Goal: Register for event/course

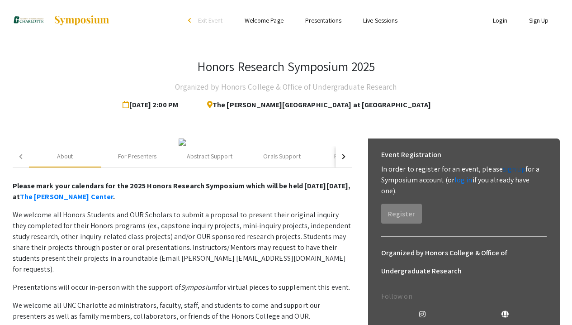
click at [510, 171] on link "sign up" at bounding box center [514, 169] width 23 height 10
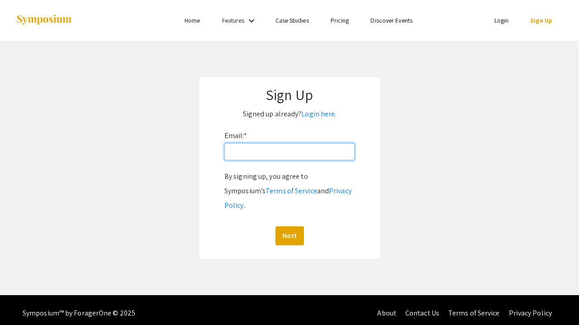
click at [293, 147] on input "Email: *" at bounding box center [289, 151] width 130 height 17
type input "[EMAIL_ADDRESS][DOMAIN_NAME]"
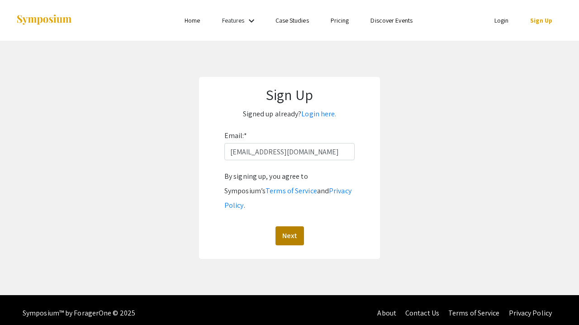
click at [295, 226] on button "Next" at bounding box center [290, 235] width 29 height 19
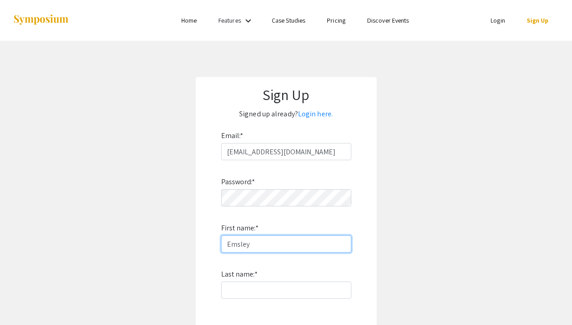
type input "Emsley"
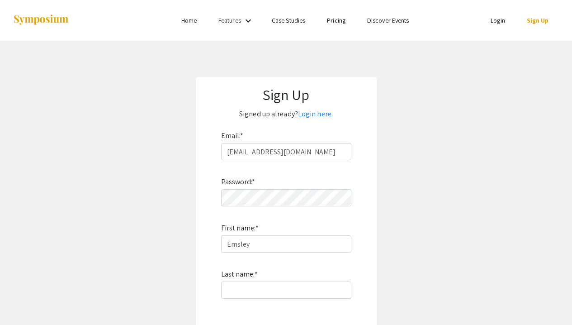
click at [404, 231] on app-signup "Sign Up Signed up already? Login here. Email: * ejacks67@charlotte.edu Password…" at bounding box center [286, 244] width 572 height 335
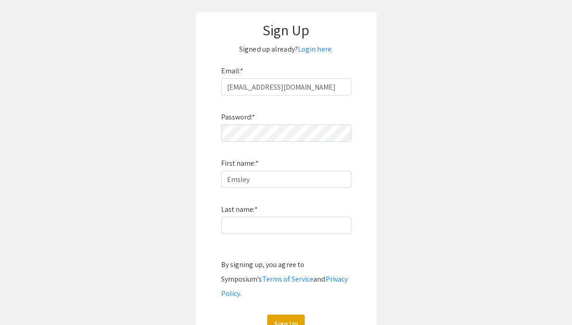
scroll to position [109, 0]
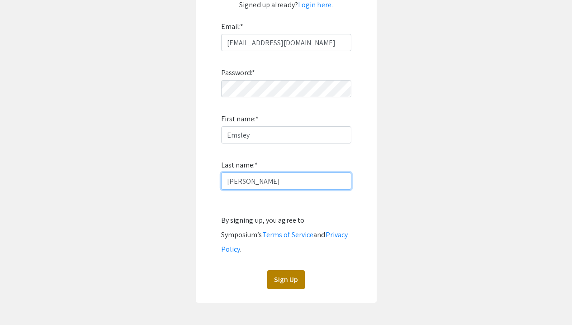
type input "[PERSON_NAME]"
click at [294, 270] on button "Sign Up" at bounding box center [286, 279] width 38 height 19
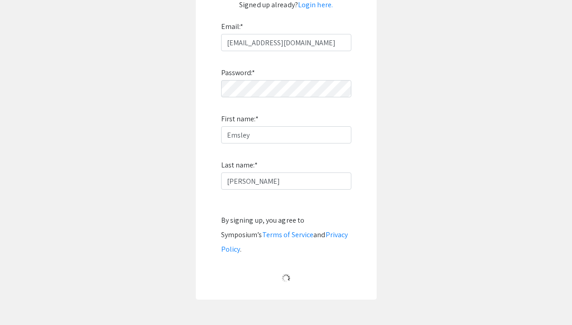
scroll to position [14, 0]
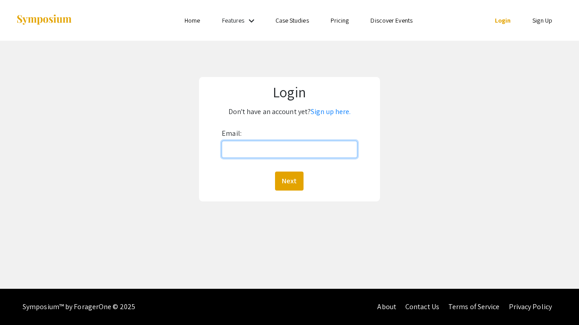
type input "[EMAIL_ADDRESS][DOMAIN_NAME]"
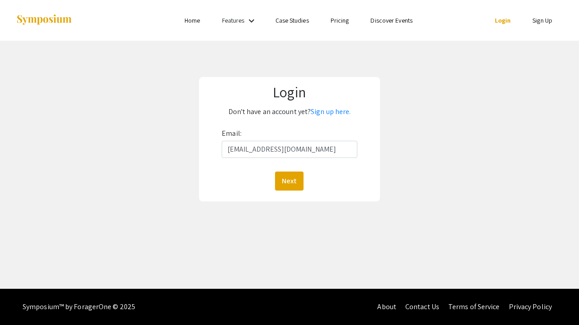
click at [289, 181] on button "Next" at bounding box center [289, 180] width 29 height 19
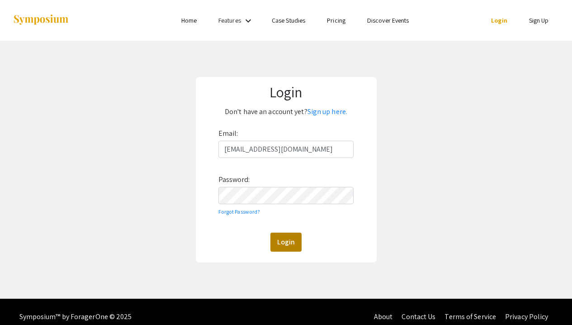
click at [281, 238] on button "Login" at bounding box center [286, 242] width 31 height 19
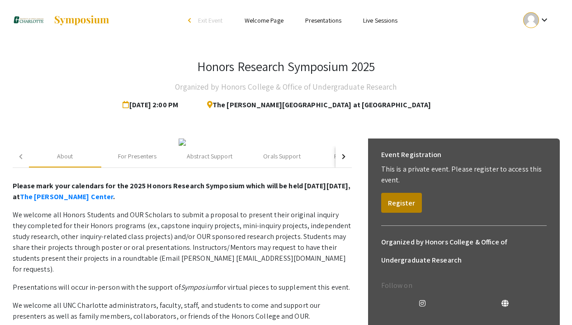
click at [398, 203] on button "Register" at bounding box center [401, 203] width 41 height 20
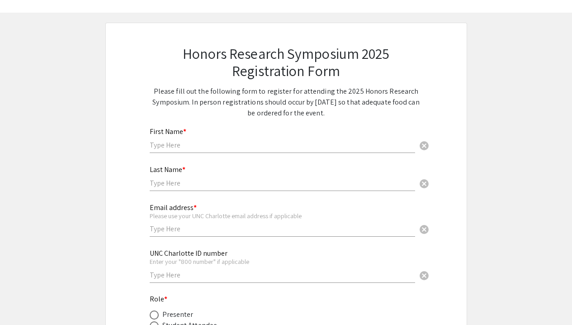
scroll to position [29, 0]
click at [242, 133] on div "First Name * cancel" at bounding box center [283, 135] width 266 height 34
type input "Emsley"
click at [226, 176] on div "Last Name * cancel" at bounding box center [283, 173] width 266 height 34
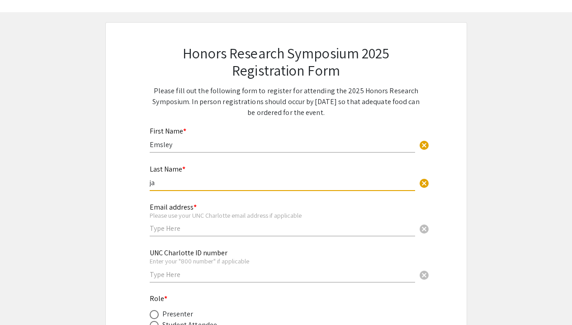
type input "j"
type input "[PERSON_NAME]"
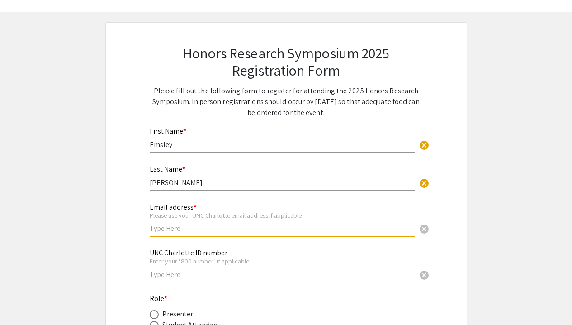
type input "[EMAIL_ADDRESS][DOMAIN_NAME]"
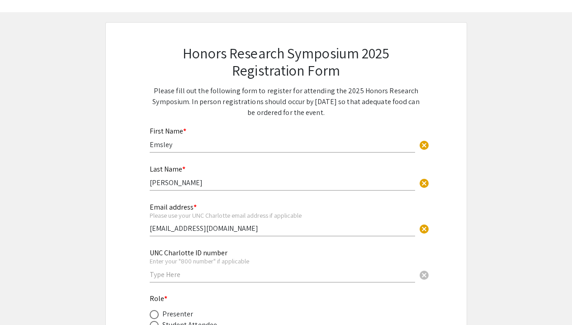
click at [241, 245] on div "UNC Charlotte ID number Enter your "800 number" if applicable cancel" at bounding box center [283, 261] width 266 height 42
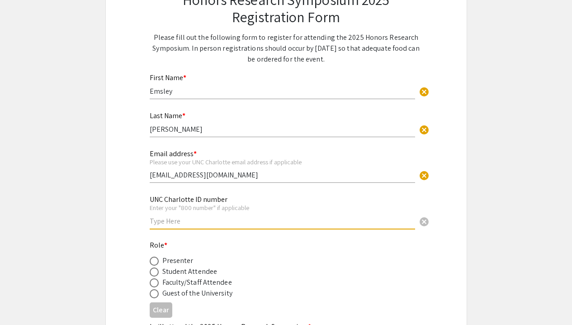
scroll to position [118, 0]
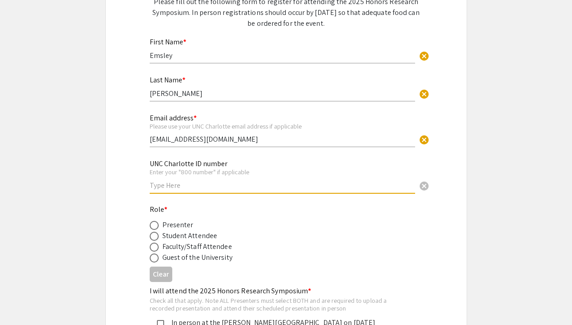
click at [200, 234] on div "Student Attendee" at bounding box center [189, 235] width 55 height 11
click at [155, 235] on span at bounding box center [154, 236] width 9 height 9
click at [155, 235] on input "radio" at bounding box center [154, 236] width 9 height 9
radio input "true"
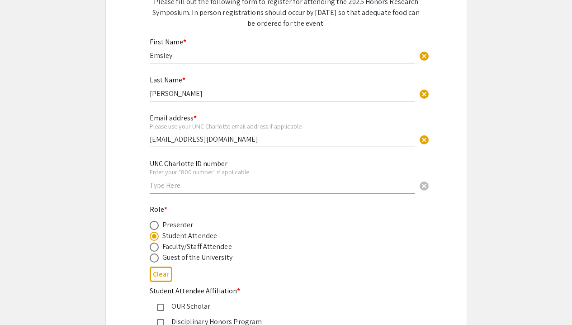
click at [184, 188] on input "text" at bounding box center [283, 186] width 266 height 10
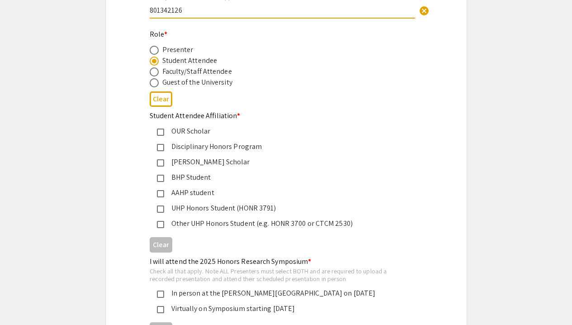
scroll to position [323, 0]
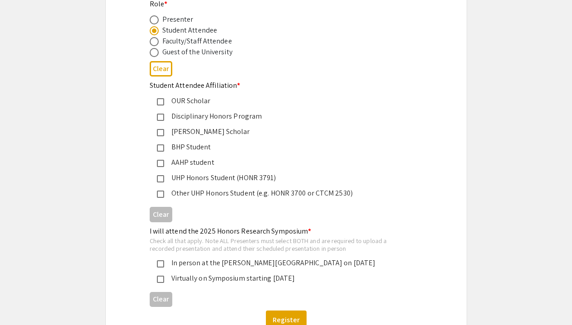
type input "801342126"
click at [160, 194] on mat-pseudo-checkbox at bounding box center [160, 193] width 7 height 7
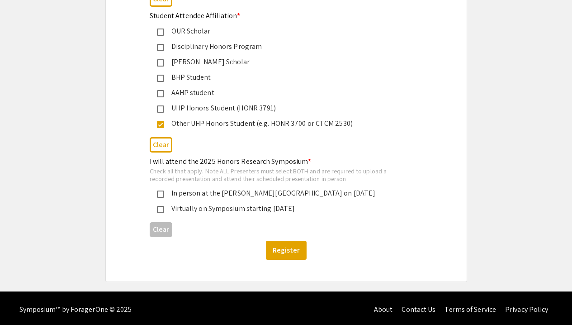
scroll to position [393, 0]
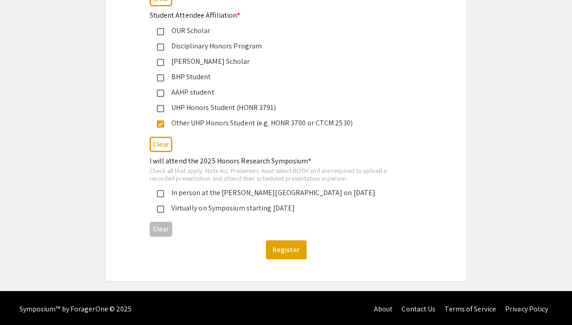
click at [162, 191] on mat-pseudo-checkbox at bounding box center [160, 193] width 7 height 7
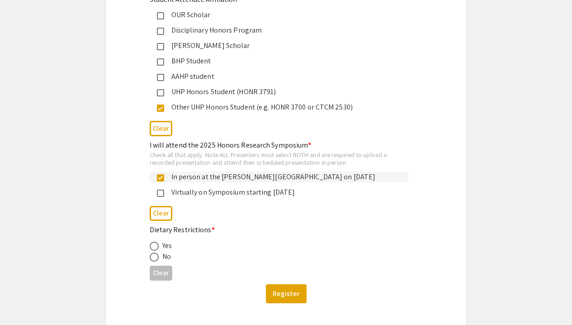
scroll to position [412, 0]
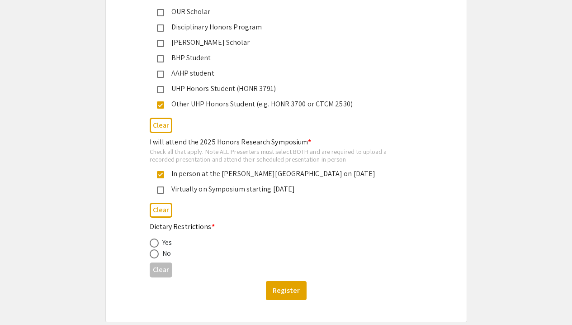
click at [157, 253] on span at bounding box center [154, 253] width 9 height 9
click at [157, 253] on input "radio" at bounding box center [154, 253] width 9 height 9
radio input "true"
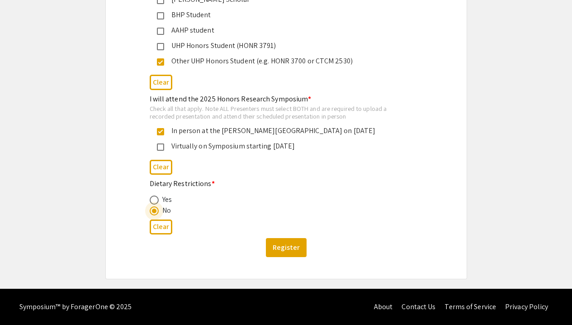
scroll to position [455, 0]
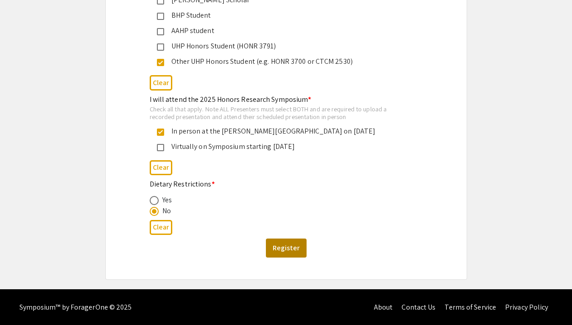
click at [280, 250] on button "Register" at bounding box center [286, 247] width 41 height 19
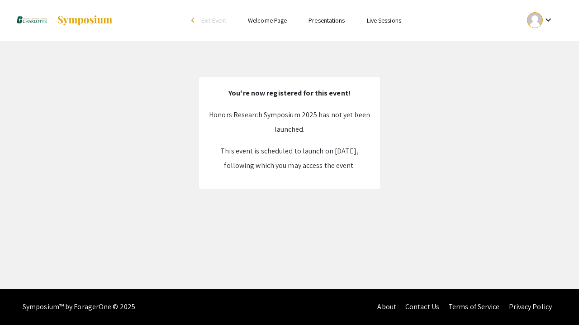
click at [319, 20] on link "Presentations" at bounding box center [327, 20] width 36 height 8
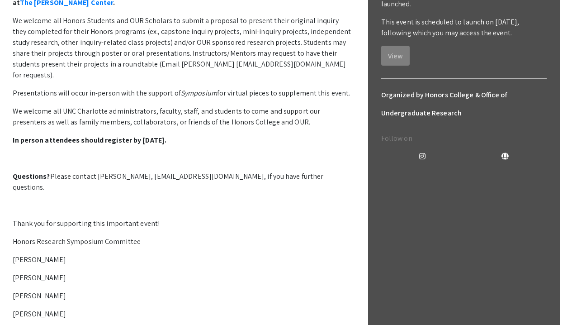
scroll to position [198, 0]
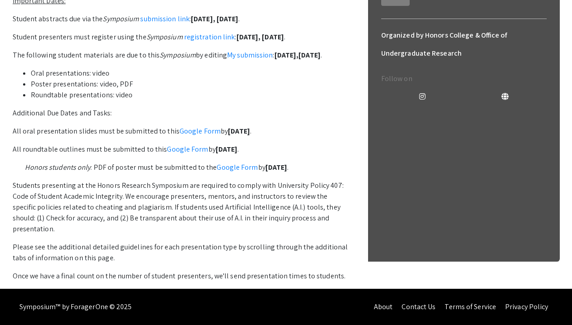
scroll to position [333, 0]
click at [168, 24] on link "submission link" at bounding box center [164, 19] width 49 height 10
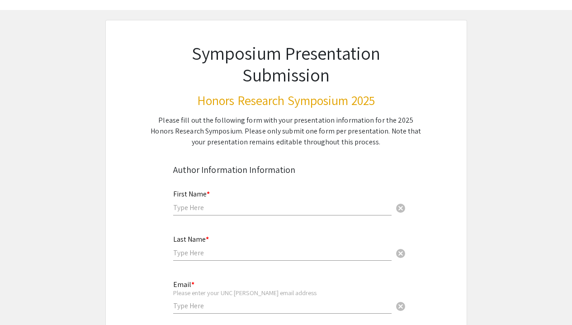
scroll to position [33, 0]
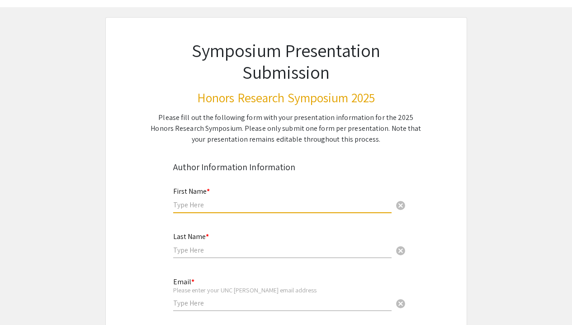
click at [244, 203] on input "text" at bounding box center [282, 205] width 219 height 10
type input "Emsley"
click at [233, 244] on div "Last Name * cancel" at bounding box center [282, 240] width 219 height 34
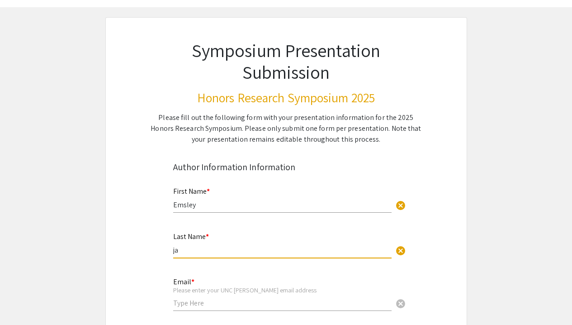
type input "j"
type input "H"
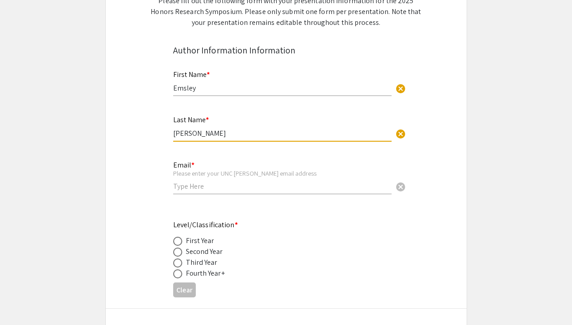
scroll to position [158, 0]
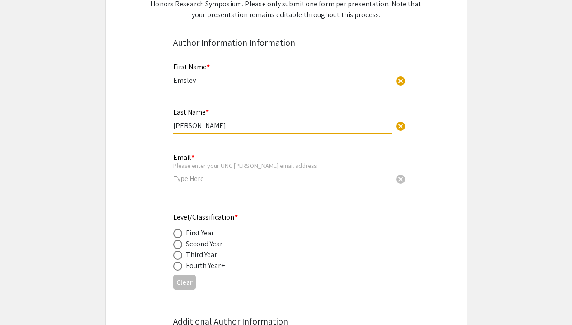
type input "[PERSON_NAME]"
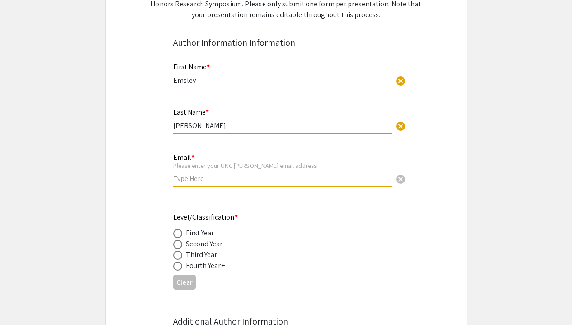
type input "[EMAIL_ADDRESS][DOMAIN_NAME]"
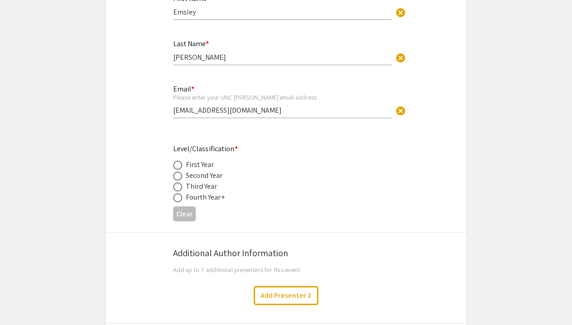
scroll to position [228, 0]
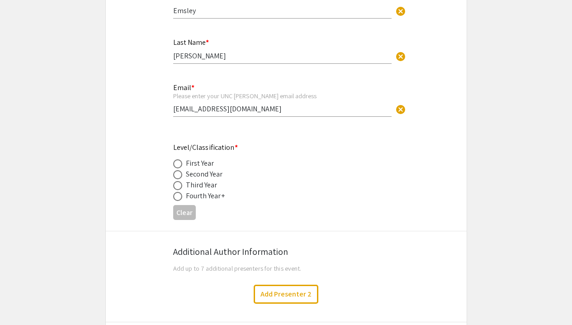
click at [203, 186] on div "Third Year" at bounding box center [202, 185] width 32 height 11
click at [176, 185] on span at bounding box center [177, 185] width 9 height 9
click at [176, 185] on input "radio" at bounding box center [177, 185] width 9 height 9
radio input "true"
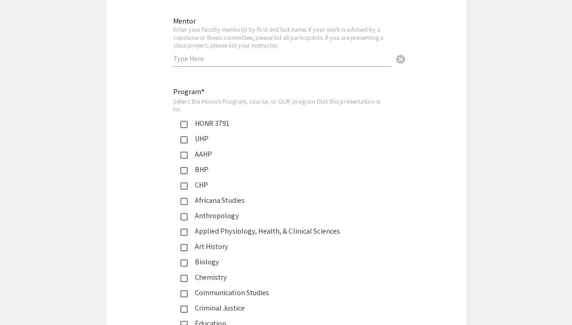
scroll to position [977, 0]
click at [199, 135] on div "UHP" at bounding box center [283, 140] width 190 height 11
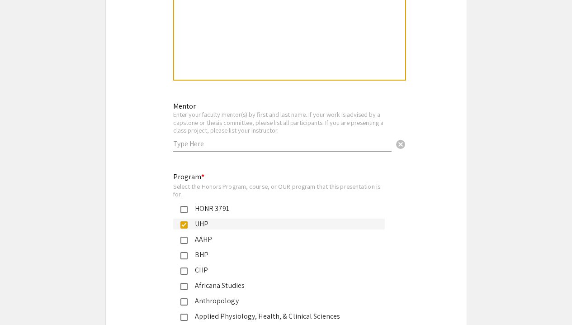
scroll to position [888, 0]
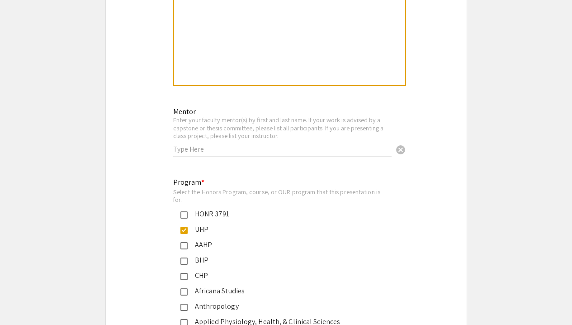
click at [265, 148] on input "text" at bounding box center [282, 149] width 219 height 10
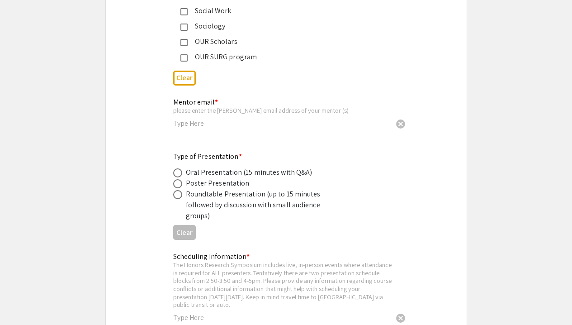
scroll to position [1548, 0]
type input "Dr. Andrew Keener"
click at [274, 125] on input "text" at bounding box center [282, 124] width 219 height 10
paste input "andrewkeener@charlotte.edu"
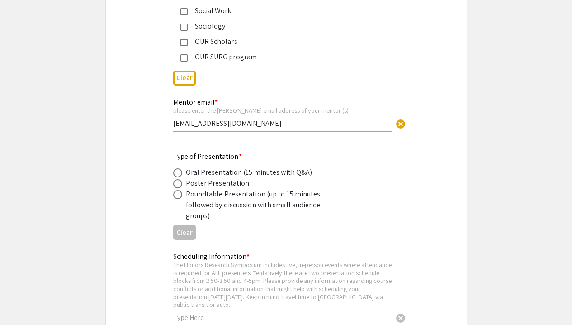
type input "andrewkeener@charlotte.edu"
click at [310, 142] on div "Mentor email * please enter the charlotte email address of your mentor (s) andr…" at bounding box center [286, 117] width 361 height 53
click at [232, 192] on div "Roundtable Presentation (up to 15 minutes followed by discussion with small aud…" at bounding box center [265, 205] width 158 height 33
click at [177, 193] on span at bounding box center [177, 194] width 9 height 9
click at [177, 193] on input "radio" at bounding box center [177, 194] width 9 height 9
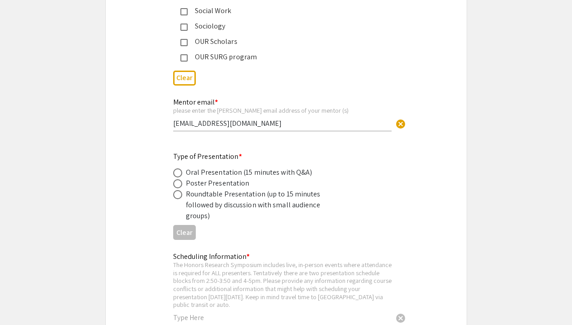
radio input "true"
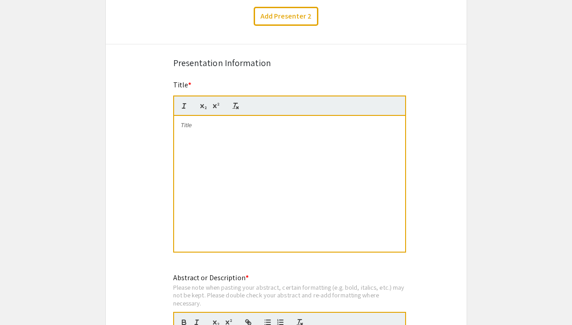
scroll to position [504, 0]
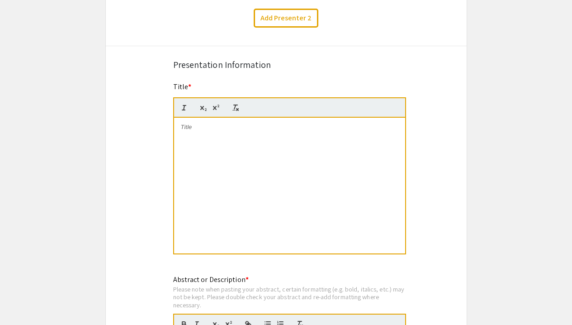
click at [225, 144] on div at bounding box center [289, 186] width 231 height 136
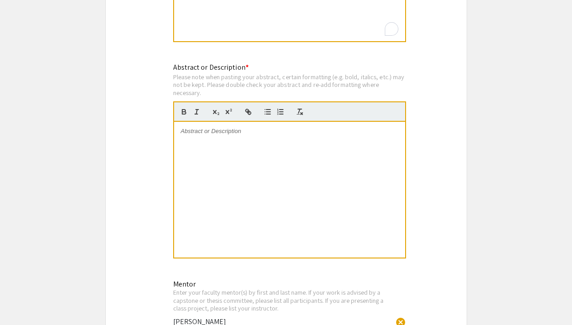
scroll to position [716, 0]
click at [250, 173] on div at bounding box center [289, 189] width 231 height 136
click at [208, 132] on p "This short News and Views" at bounding box center [290, 131] width 218 height 8
click at [322, 128] on p "This short adapted presentation News and Views" at bounding box center [290, 131] width 218 height 8
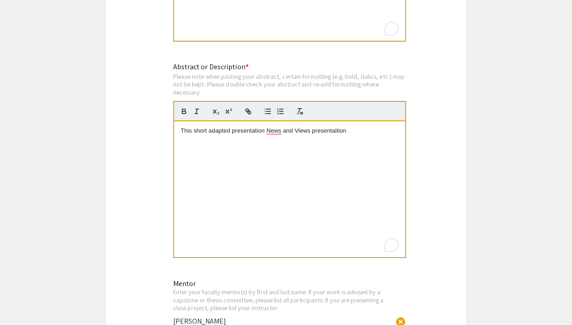
click at [208, 132] on p "This short adapted presentation News and Views presentaition" at bounding box center [290, 131] width 218 height 8
drag, startPoint x: 250, startPoint y: 132, endPoint x: 215, endPoint y: 131, distance: 34.8
click at [215, 131] on p "This adapted presentation News and Views presentaition" at bounding box center [290, 131] width 218 height 8
click at [283, 141] on p "This adapted News and Views presentation connects the dots between the growing …" at bounding box center [290, 135] width 218 height 17
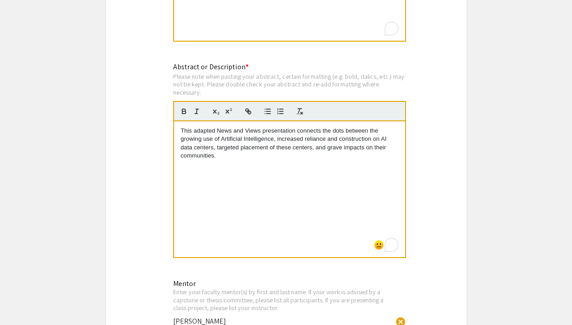
click at [328, 149] on p "This adapted News and Views presentation connects the dots between the growing …" at bounding box center [290, 143] width 218 height 33
click at [228, 157] on p "This adapted News and Views presentation connects the dots between the growing …" at bounding box center [290, 143] width 218 height 33
click at [265, 269] on div "Abstract or Description * Please note when pasting your abstract, certain forma…" at bounding box center [286, 166] width 240 height 209
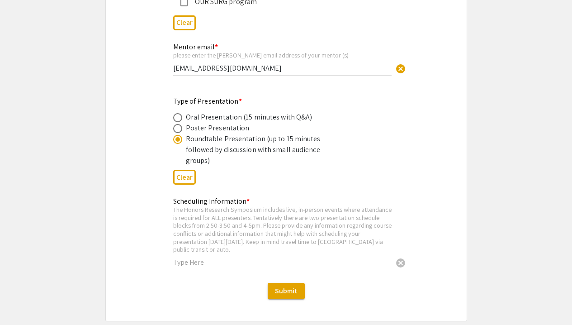
scroll to position [1604, 0]
click at [281, 257] on input "text" at bounding box center [282, 262] width 219 height 10
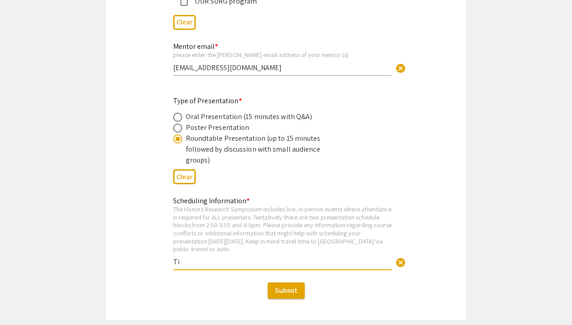
type input "T"
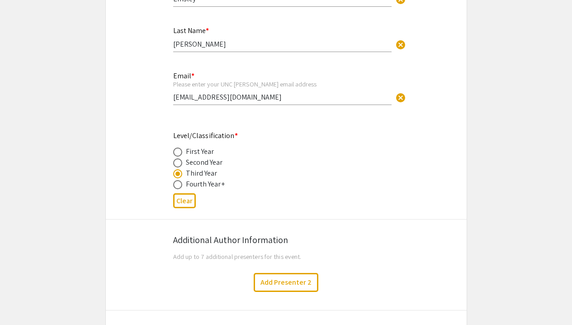
scroll to position [314, 0]
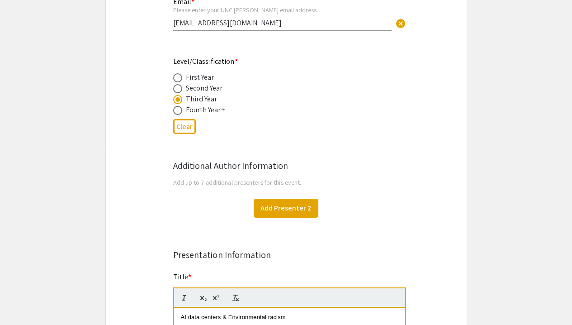
click at [303, 205] on button "Add Presenter 2" at bounding box center [286, 208] width 65 height 19
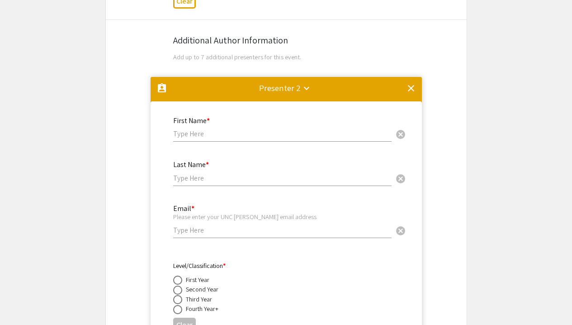
scroll to position [436, 0]
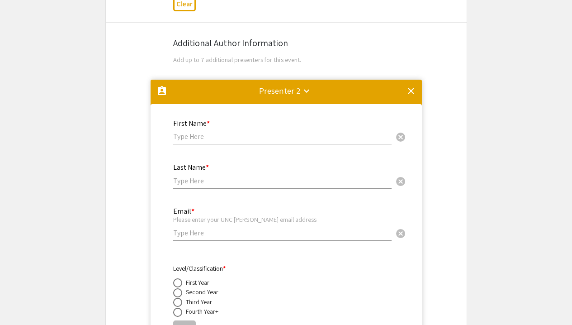
click at [412, 87] on mat-icon "clear" at bounding box center [411, 91] width 11 height 11
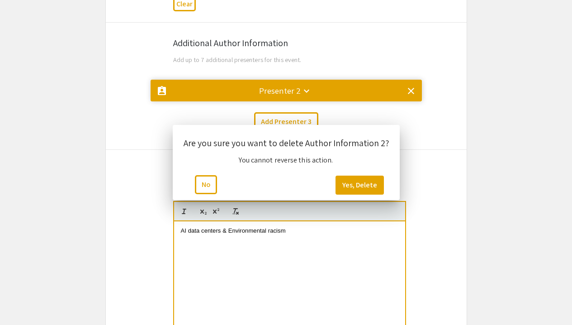
scroll to position [0, 0]
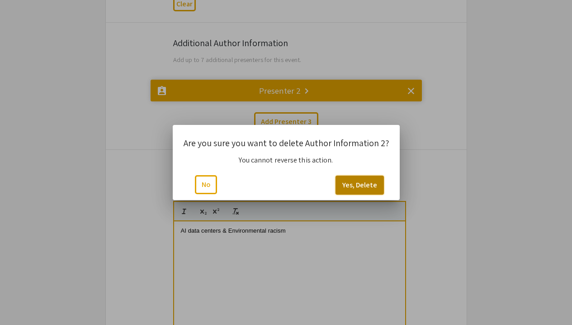
click at [361, 185] on button "Yes, Delete" at bounding box center [360, 185] width 48 height 19
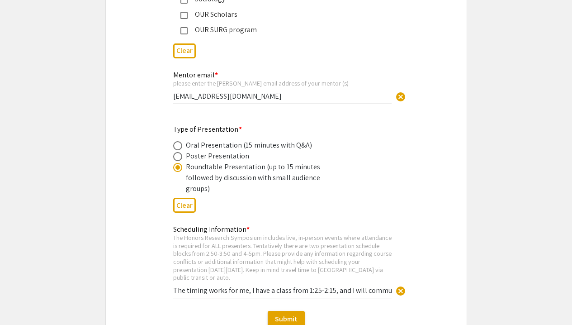
scroll to position [1574, 0]
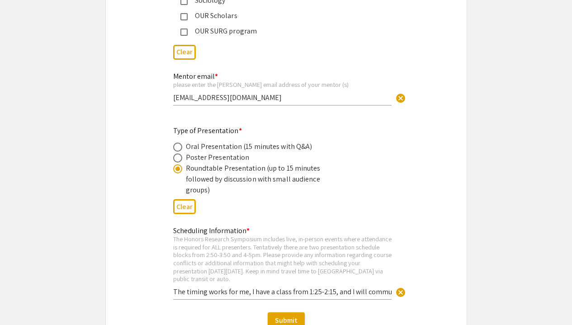
click at [244, 171] on div "Roundtable Presentation (up to 15 minutes followed by discussion with small aud…" at bounding box center [265, 179] width 158 height 33
click at [365, 287] on input "The timing works for me, I have a class from 1:25-2:15, and I will commute upto…" at bounding box center [282, 292] width 219 height 10
paste input "have been approved by Dr. Gilson to participate"
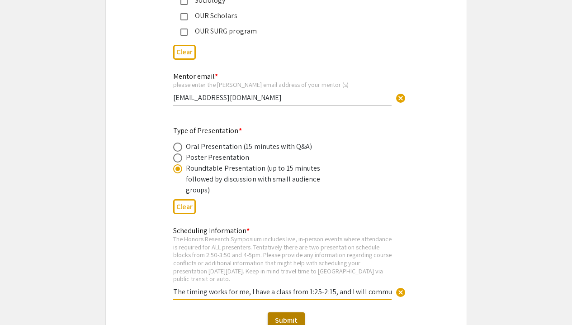
type input "The timing works for me, I have a class from 1:25-2:15, and I will commute upto…"
click at [291, 315] on span "Submit" at bounding box center [286, 320] width 23 height 10
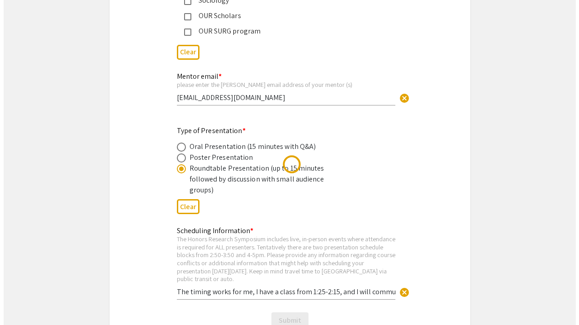
scroll to position [0, 0]
